Goal: Information Seeking & Learning: Learn about a topic

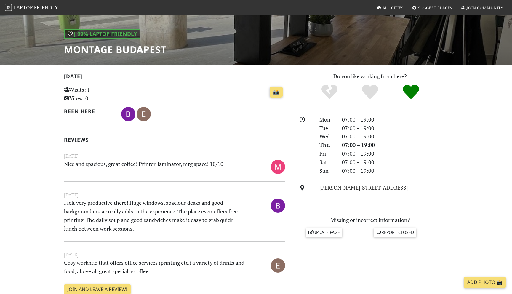
scroll to position [103, 0]
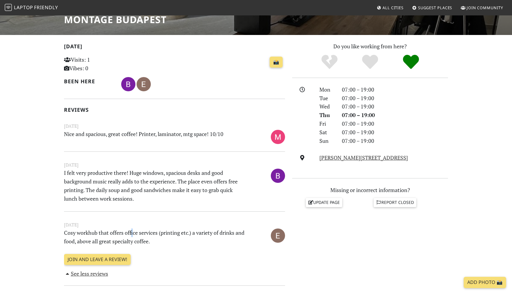
click at [131, 232] on p "Cosy workhub that offers office services (printing etc.) a variety of drinks an…" at bounding box center [155, 236] width 190 height 17
drag, startPoint x: 87, startPoint y: 241, endPoint x: 123, endPoint y: 241, distance: 35.8
click at [123, 241] on p "Cosy workhub that offers office services (printing etc.) a variety of drinks an…" at bounding box center [155, 236] width 190 height 17
drag, startPoint x: 123, startPoint y: 135, endPoint x: 169, endPoint y: 135, distance: 45.6
click at [169, 135] on p "Nice and spacious, great coffee! Printer, laminator, mtg space! 10/10" at bounding box center [155, 136] width 190 height 13
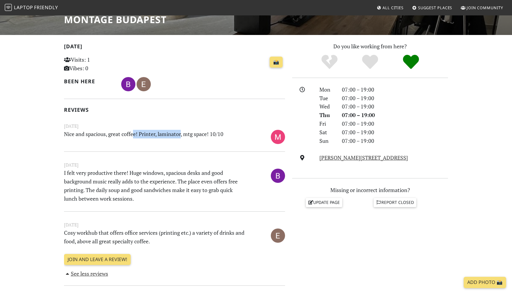
drag, startPoint x: 181, startPoint y: 133, endPoint x: 135, endPoint y: 131, distance: 46.5
click at [134, 131] on p "Nice and spacious, great coffee! Printer, laminator, mtg space! 10/10" at bounding box center [155, 136] width 190 height 13
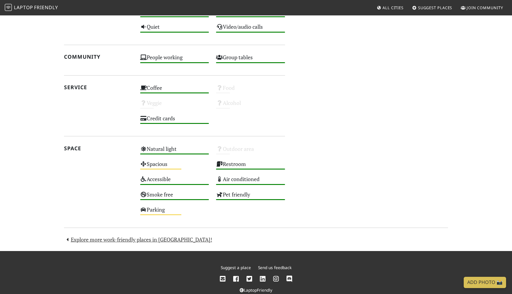
scroll to position [416, 0]
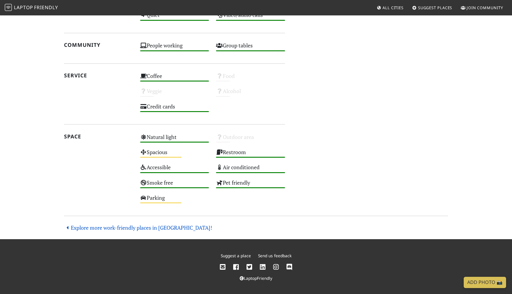
click at [148, 227] on link "Explore more work-friendly places in [GEOGRAPHIC_DATA]!" at bounding box center [138, 227] width 148 height 7
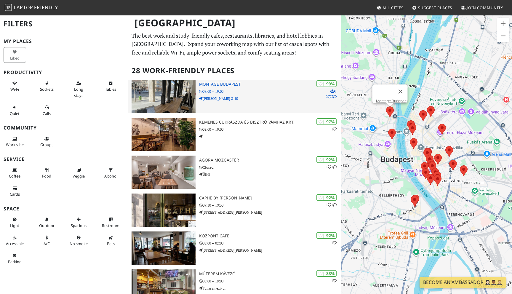
click at [334, 96] on icon at bounding box center [335, 97] width 4 height 4
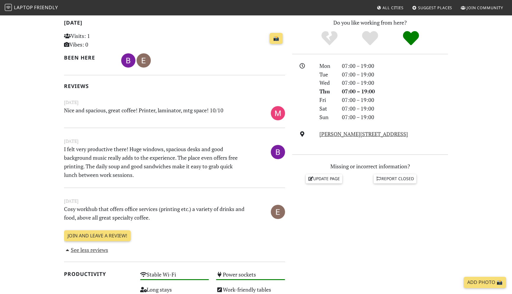
scroll to position [108, 0]
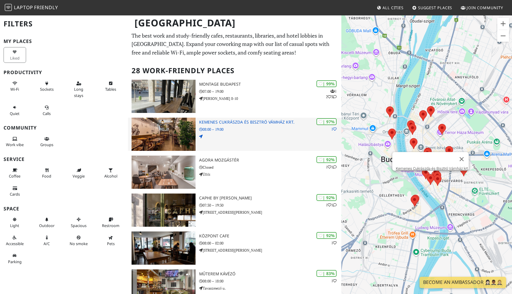
click at [234, 120] on h3 "Kemenes Cukrászda és Bisztró Vámház krt." at bounding box center [270, 122] width 142 height 5
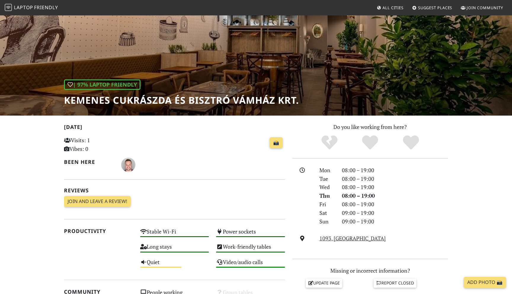
scroll to position [21, 0]
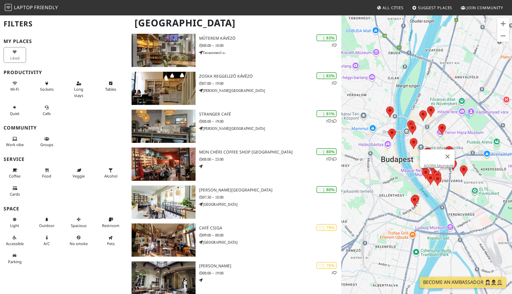
scroll to position [243, 0]
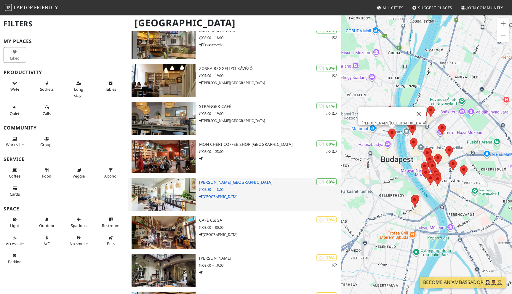
click at [217, 183] on h3 "Franziska - Buda" at bounding box center [270, 182] width 142 height 5
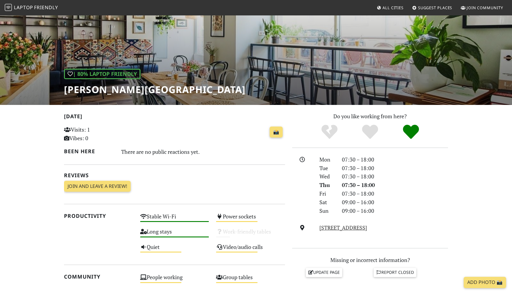
scroll to position [29, 0]
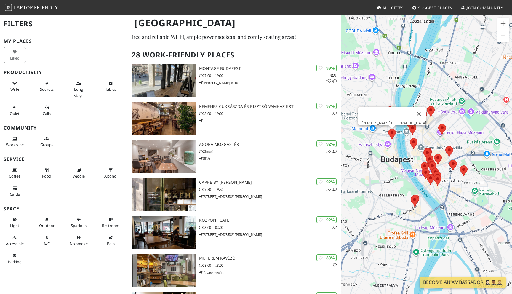
scroll to position [15, 0]
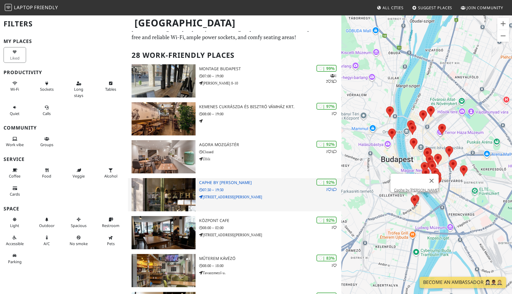
click at [167, 189] on img at bounding box center [163, 194] width 64 height 33
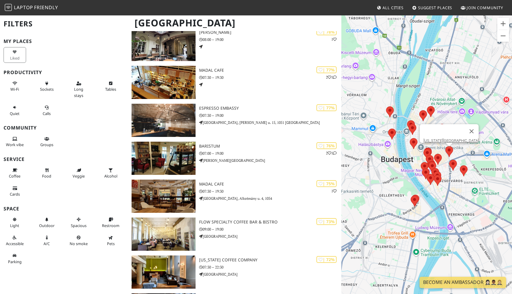
scroll to position [462, 0]
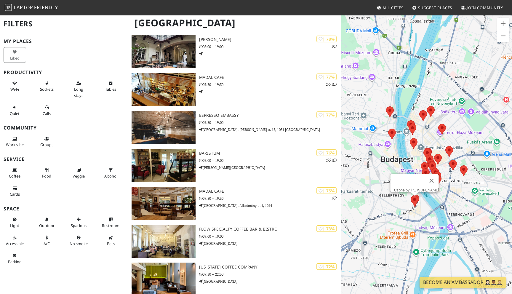
click at [410, 195] on area at bounding box center [410, 195] width 0 height 0
